Goal: Task Accomplishment & Management: Use online tool/utility

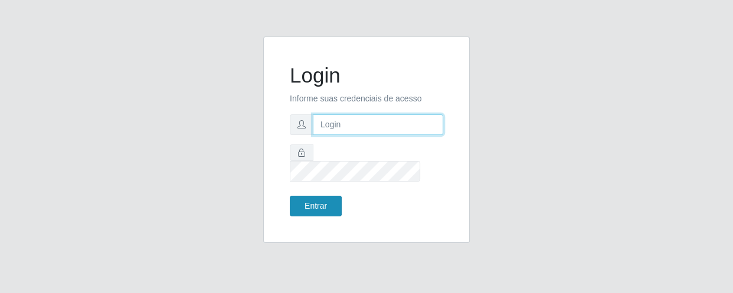
type input "[EMAIL_ADDRESS][DOMAIN_NAME]"
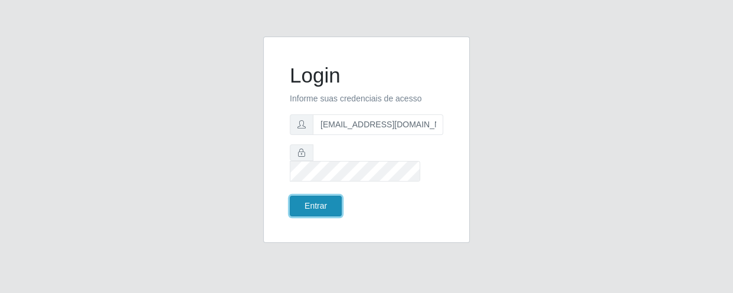
click at [312, 201] on button "Entrar" at bounding box center [316, 206] width 52 height 21
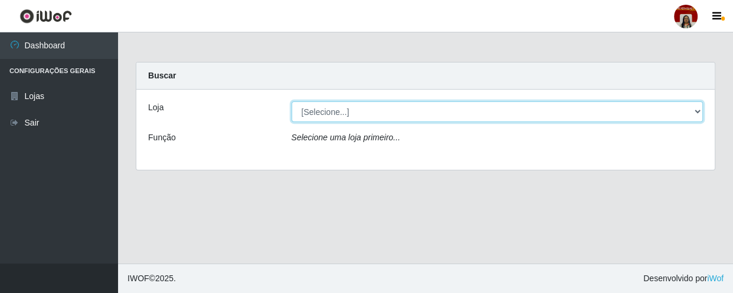
click at [336, 110] on select "[Selecione...] Mar Vermelho - Loja 04" at bounding box center [497, 111] width 412 height 21
select select "251"
click at [291, 101] on select "[Selecione...] Mar Vermelho - Loja 04" at bounding box center [497, 111] width 412 height 21
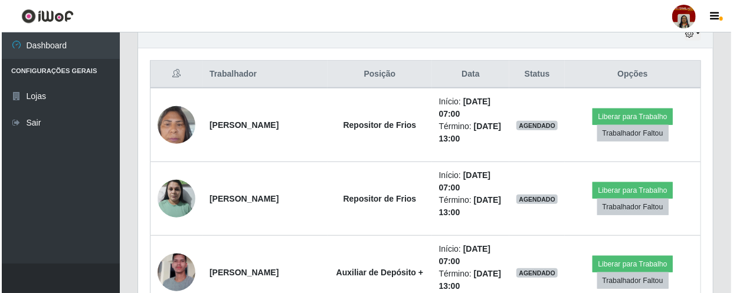
scroll to position [482, 0]
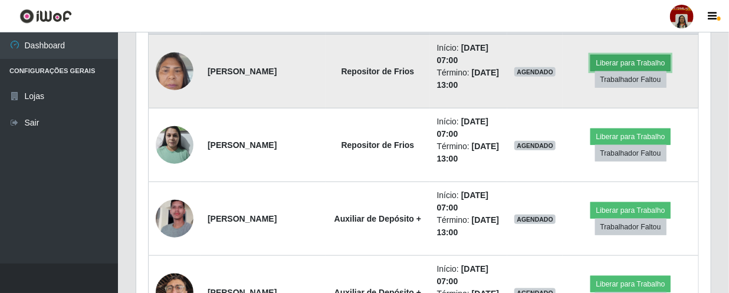
click at [648, 63] on button "Liberar para Trabalho" at bounding box center [630, 63] width 80 height 17
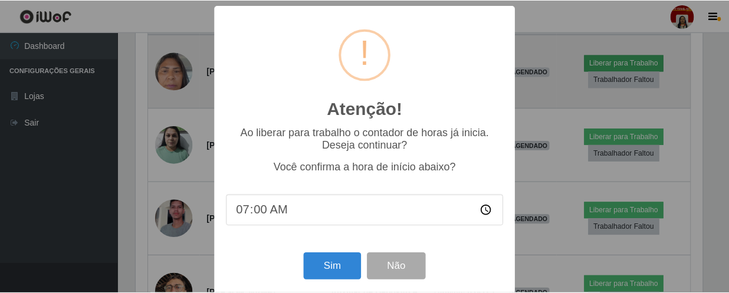
scroll to position [245, 569]
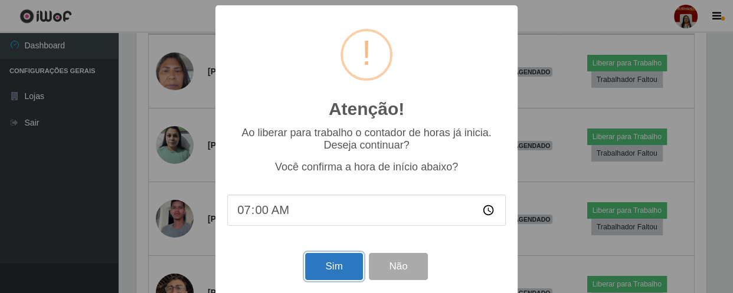
click at [321, 269] on button "Sim" at bounding box center [333, 267] width 57 height 28
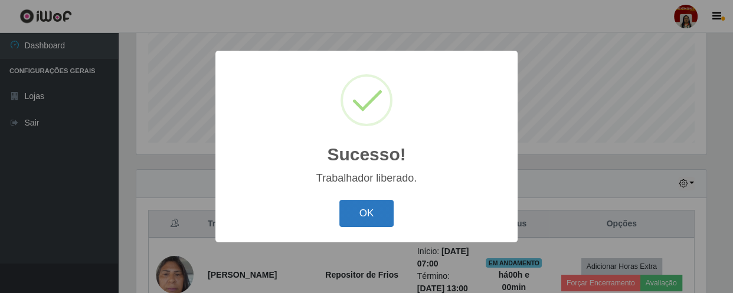
click at [380, 215] on button "OK" at bounding box center [366, 214] width 55 height 28
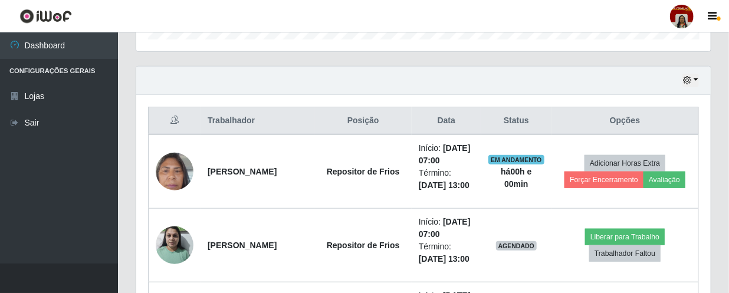
scroll to position [440, 0]
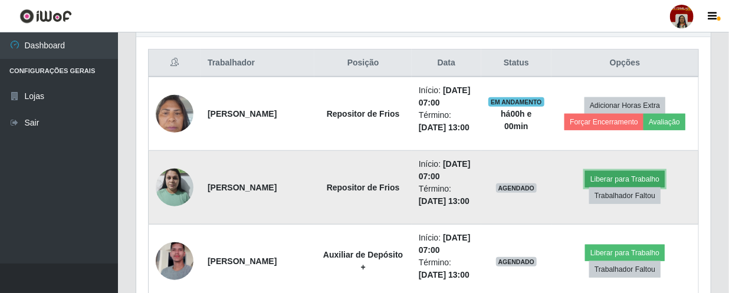
click at [603, 172] on button "Liberar para Trabalho" at bounding box center [625, 179] width 80 height 17
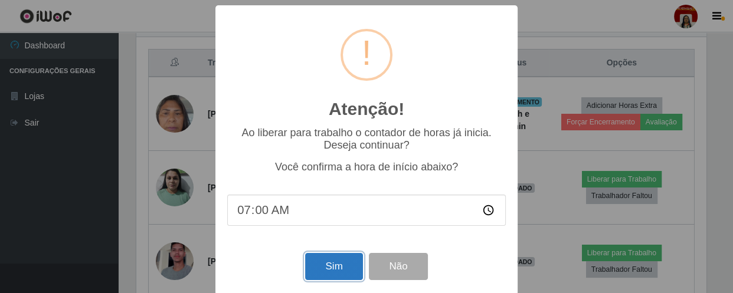
click at [344, 258] on button "Sim" at bounding box center [333, 267] width 57 height 28
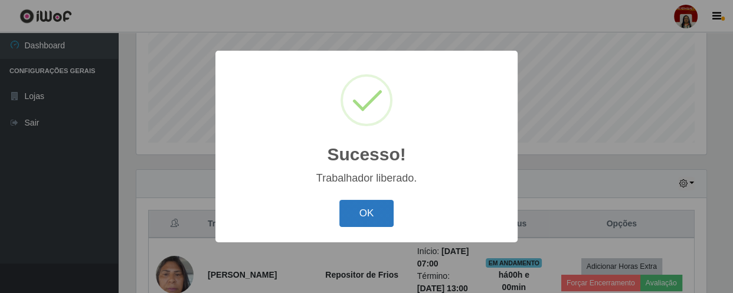
click at [359, 220] on button "OK" at bounding box center [366, 214] width 55 height 28
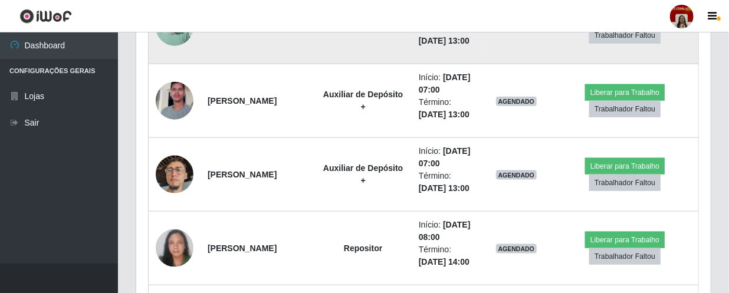
scroll to position [601, 0]
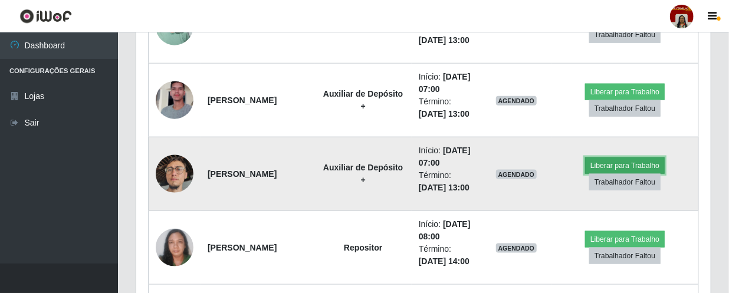
click at [596, 161] on button "Liberar para Trabalho" at bounding box center [625, 165] width 80 height 17
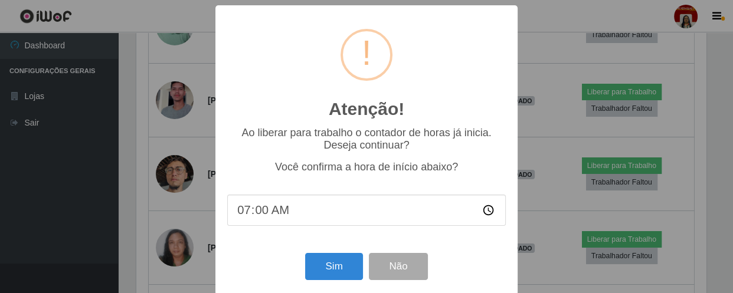
click at [317, 283] on div "Sim Não" at bounding box center [366, 266] width 278 height 34
click at [314, 275] on button "Sim" at bounding box center [333, 267] width 57 height 28
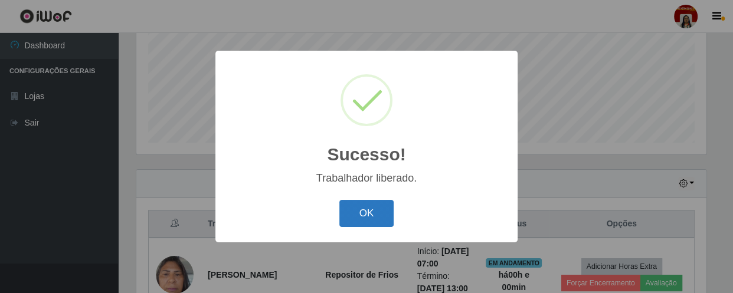
click at [388, 209] on button "OK" at bounding box center [366, 214] width 55 height 28
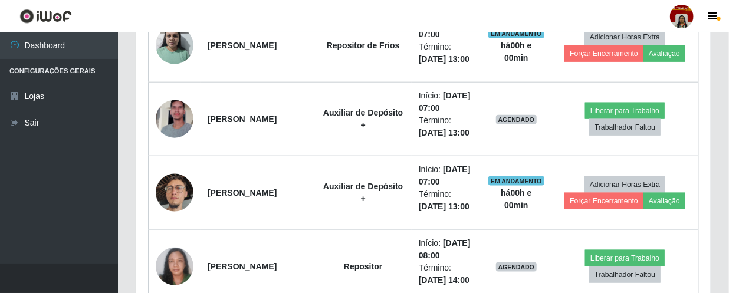
scroll to position [0, 0]
